Goal: Complete application form

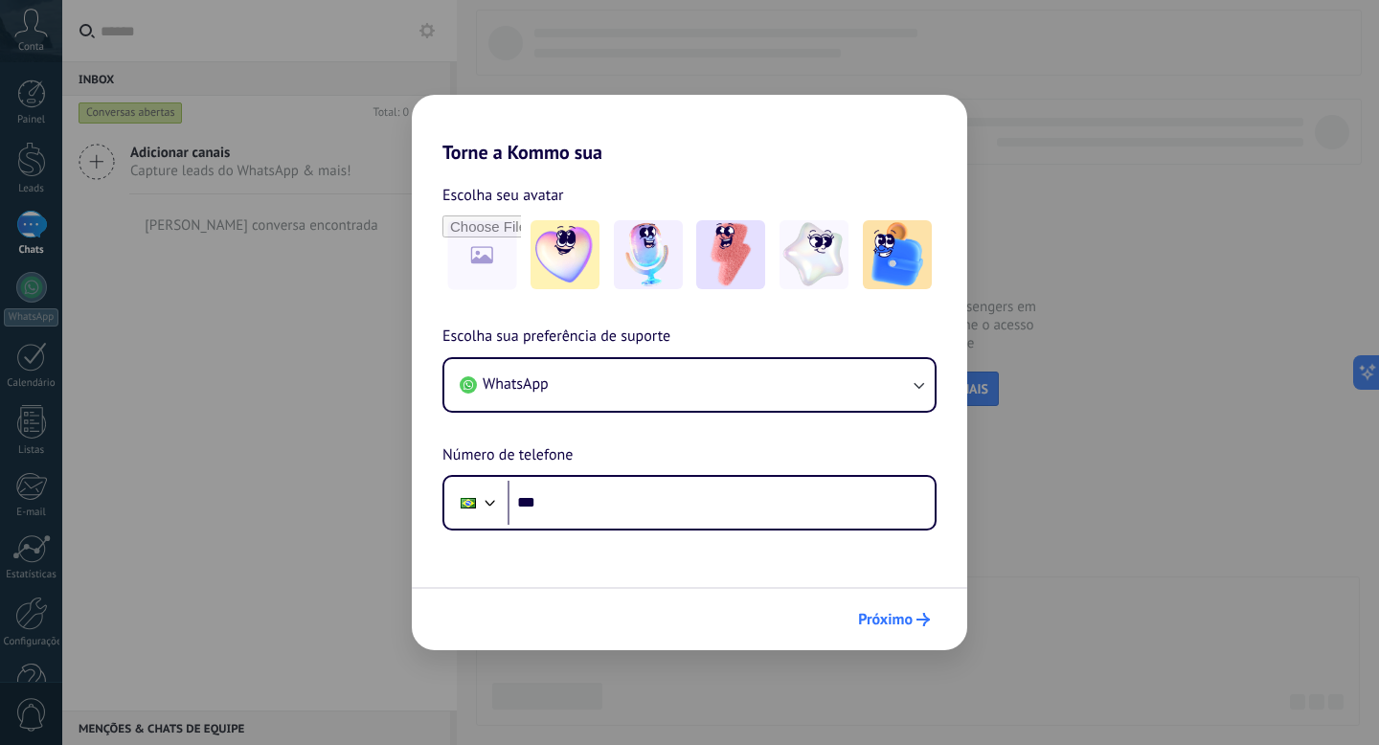
click at [894, 618] on span "Próximo" at bounding box center [885, 619] width 55 height 13
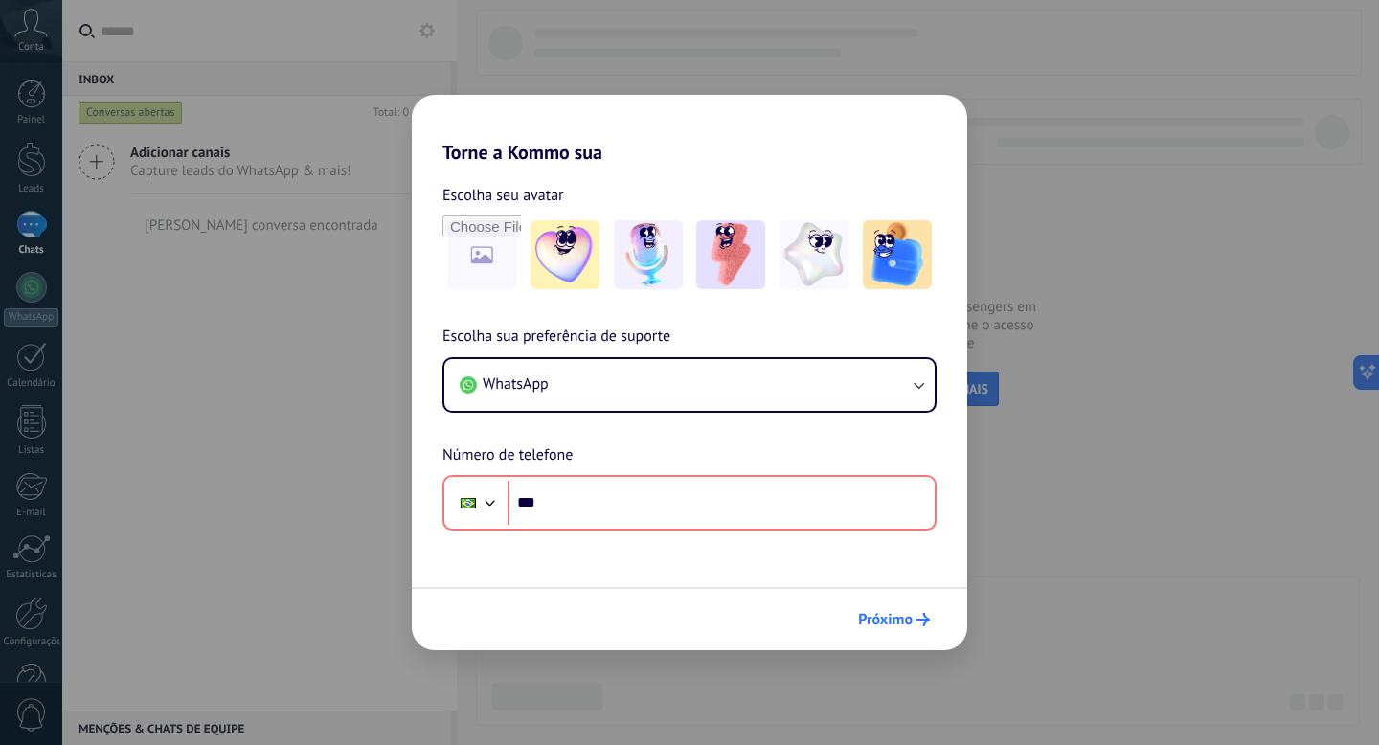
click at [891, 618] on span "Próximo" at bounding box center [885, 619] width 55 height 13
click at [1016, 203] on div "Torne a Kommo sua Escolha seu avatar Escolha sua preferência de suporte WhatsAp…" at bounding box center [689, 372] width 1379 height 745
click at [894, 622] on span "Próximo" at bounding box center [885, 619] width 55 height 13
click at [1090, 384] on div "Torne a Kommo sua Escolha seu avatar Escolha sua preferência de suporte WhatsAp…" at bounding box center [689, 372] width 1379 height 745
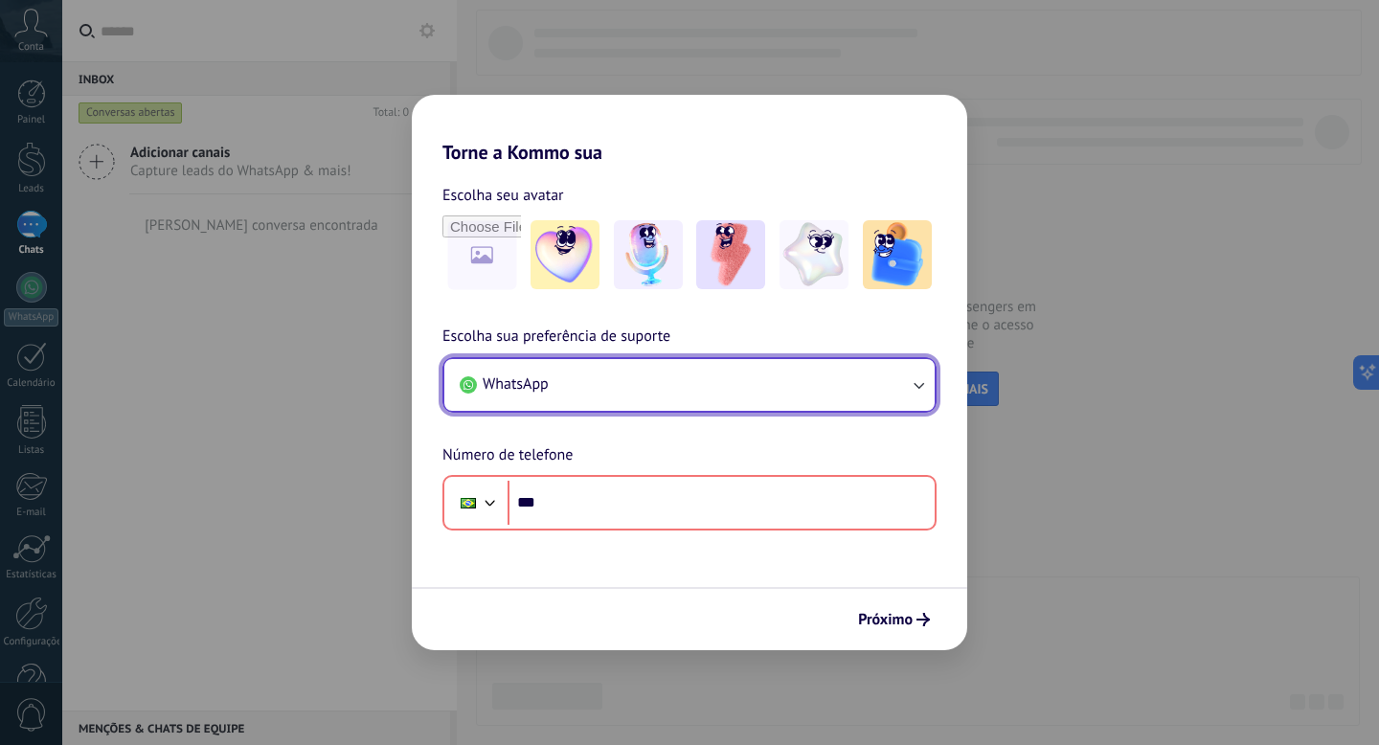
click at [920, 387] on icon "button" at bounding box center [918, 384] width 19 height 19
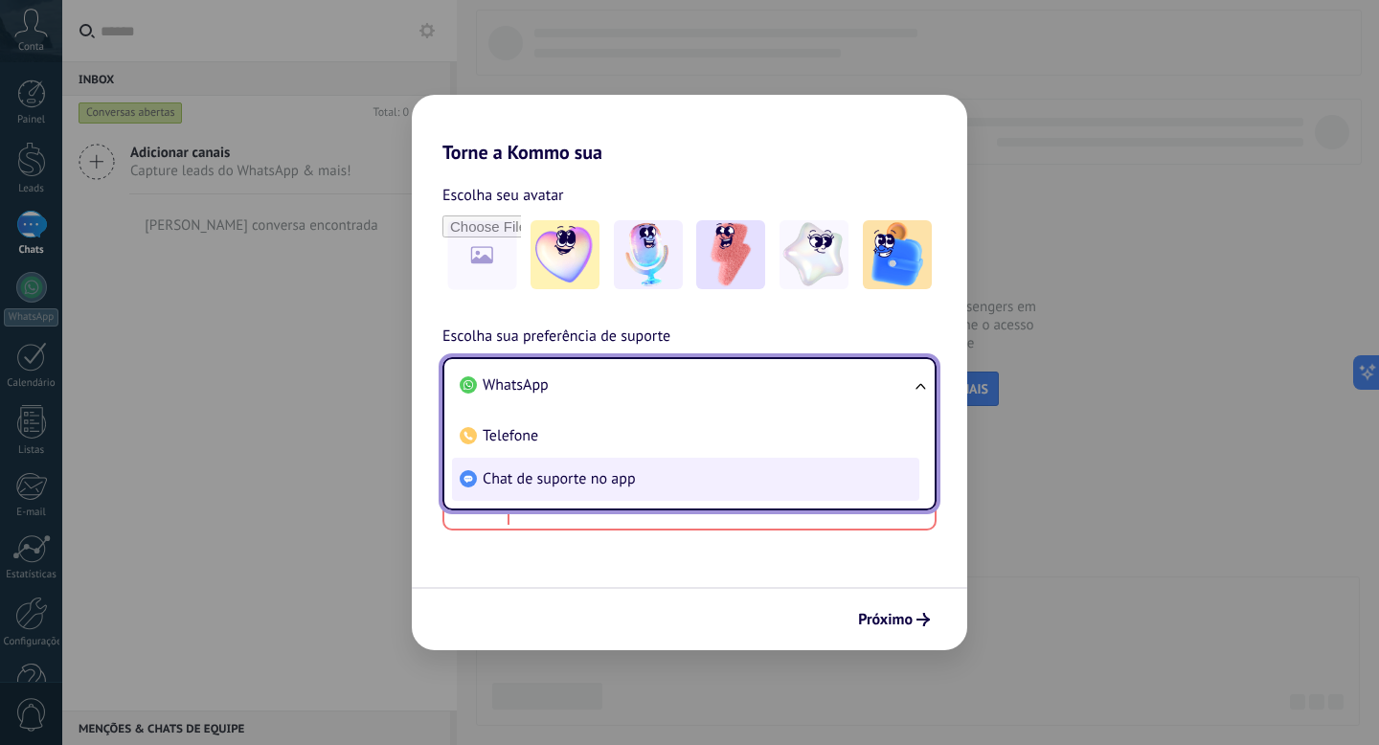
click at [699, 476] on li "Chat de suporte no app" at bounding box center [685, 479] width 467 height 43
